Goal: Task Accomplishment & Management: Manage account settings

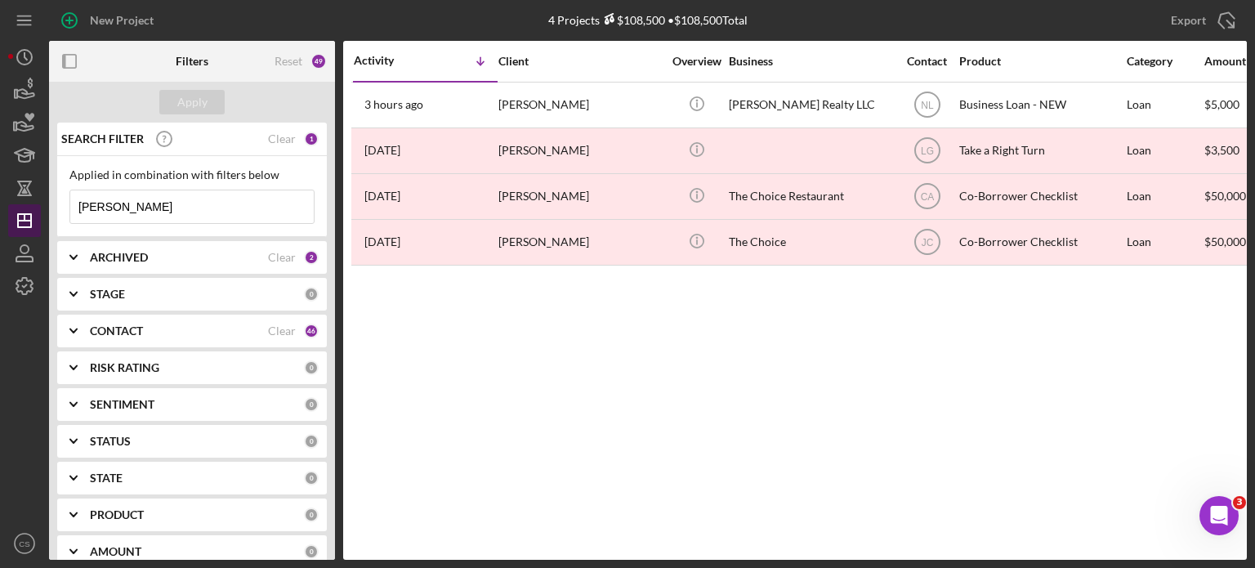
drag, startPoint x: 123, startPoint y: 203, endPoint x: 38, endPoint y: 215, distance: 85.8
click at [38, 215] on div "New Project 4 Projects $108,500 • $108,500 Total [PERSON_NAME] Export Icon/Expo…" at bounding box center [627, 280] width 1239 height 560
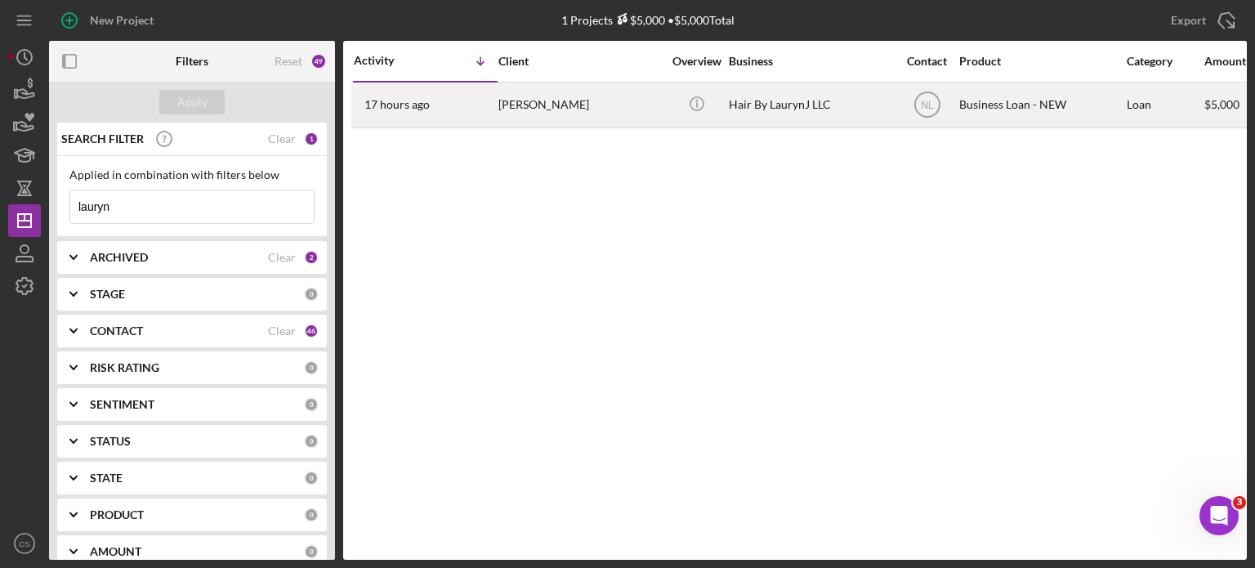
type input "lauryn"
click at [387, 98] on time "17 hours ago" at bounding box center [396, 104] width 65 height 13
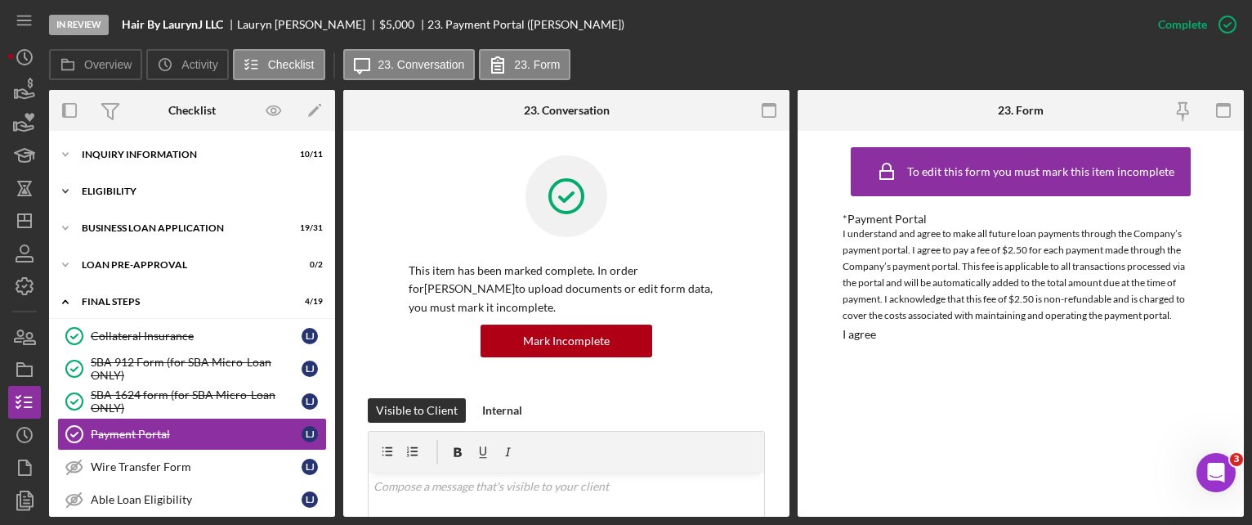
click at [67, 194] on icon "Icon/Expander" at bounding box center [65, 191] width 33 height 33
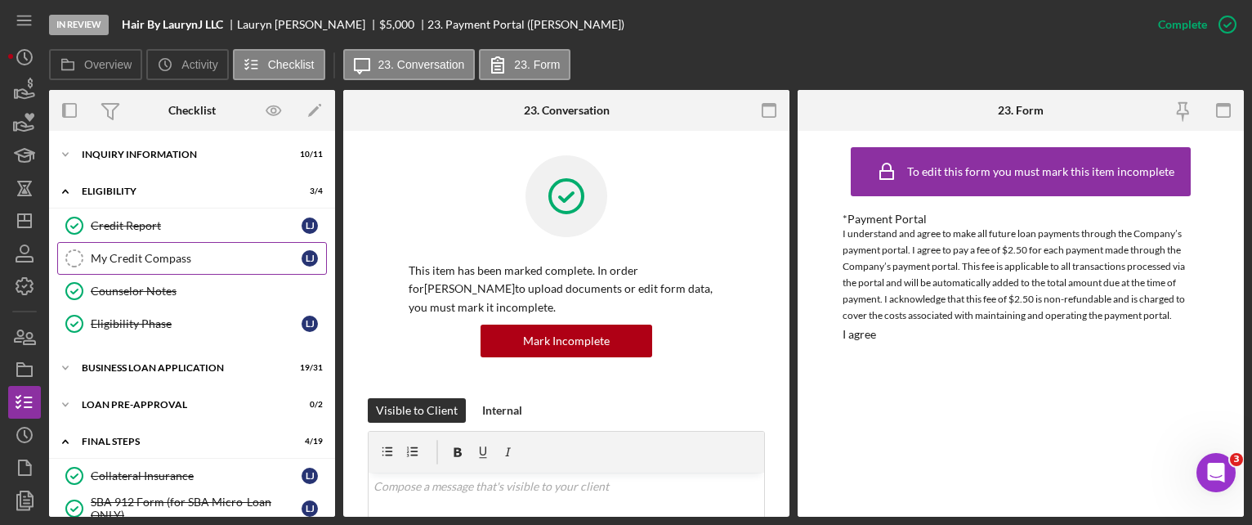
click at [103, 254] on div "My Credit Compass" at bounding box center [196, 258] width 211 height 13
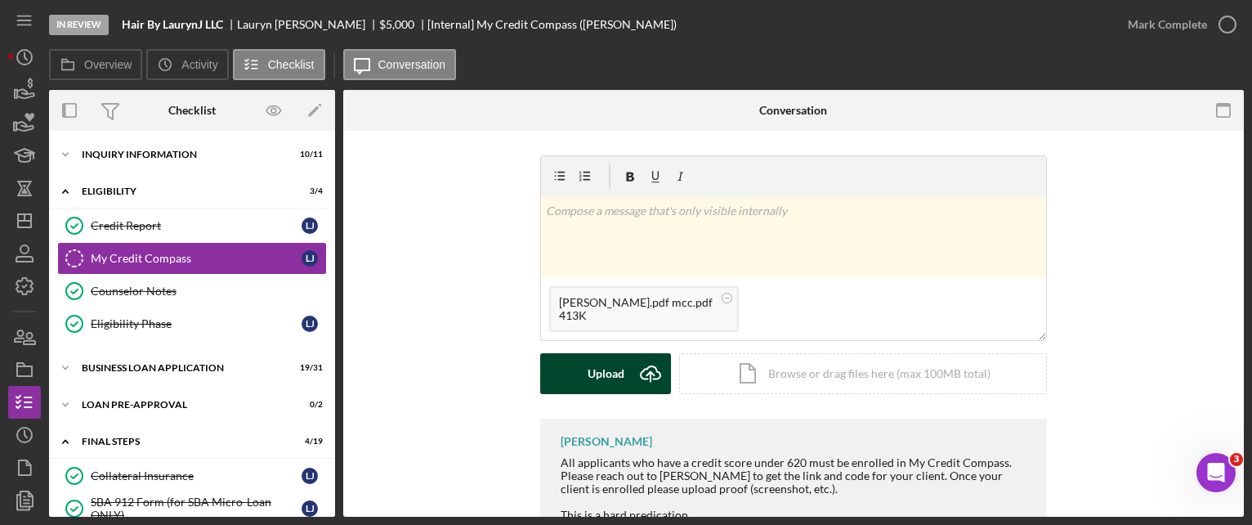
click at [644, 369] on icon "Icon/Upload" at bounding box center [650, 373] width 41 height 41
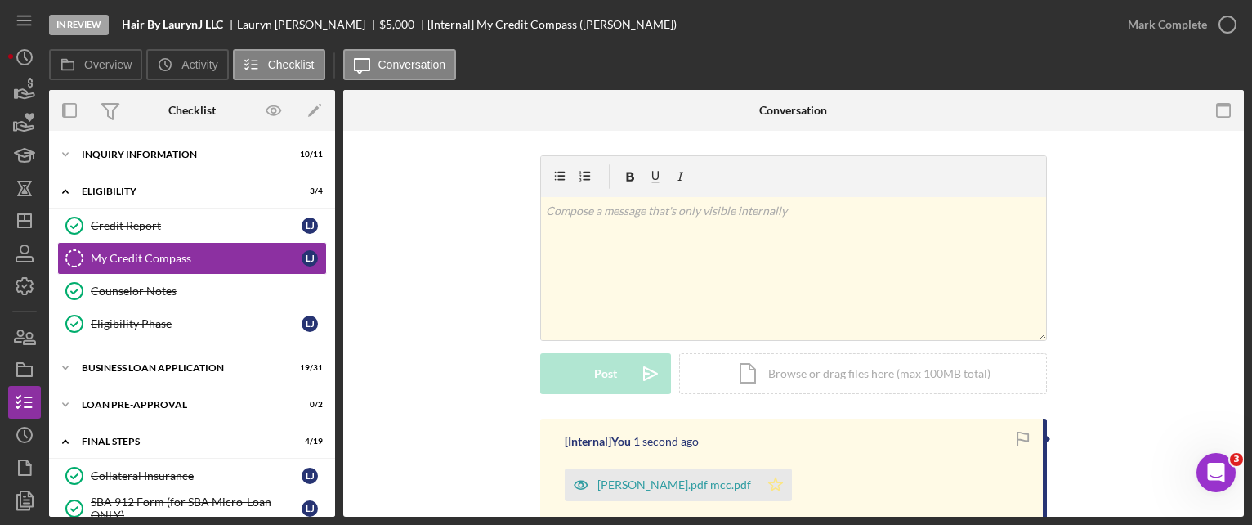
click at [759, 487] on icon "Icon/Star" at bounding box center [775, 484] width 33 height 33
click at [1225, 25] on polyline "button" at bounding box center [1227, 25] width 7 height 4
